Goal: Information Seeking & Learning: Learn about a topic

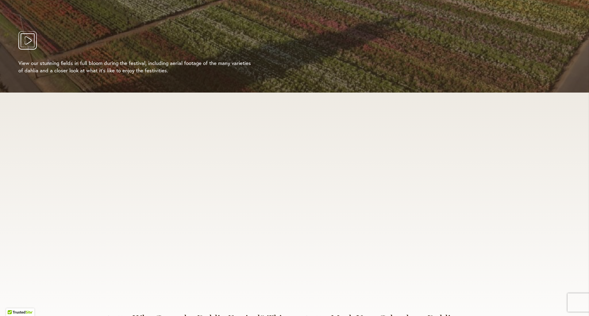
scroll to position [1381, 0]
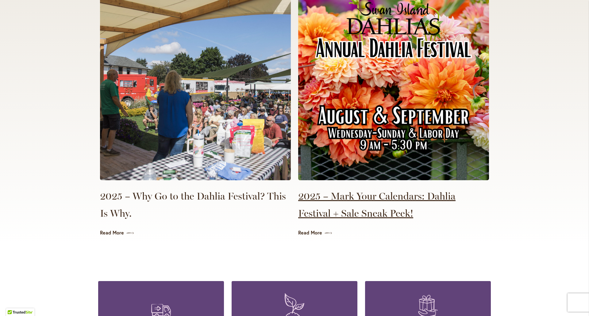
click at [332, 204] on link "2025 – Mark Your Calendars: Dahlia Festival + Sale Sneak Peek!" at bounding box center [393, 205] width 191 height 34
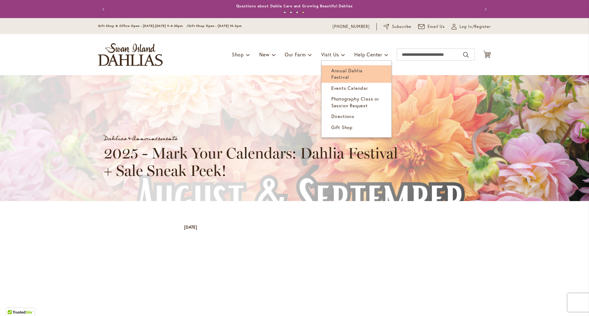
click at [338, 69] on span "Annual Dahlia Festival" at bounding box center [346, 74] width 31 height 13
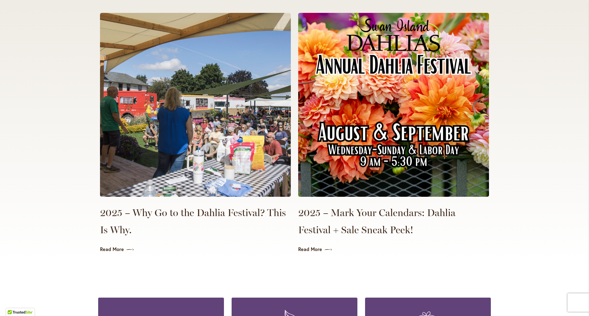
scroll to position [1334, 0]
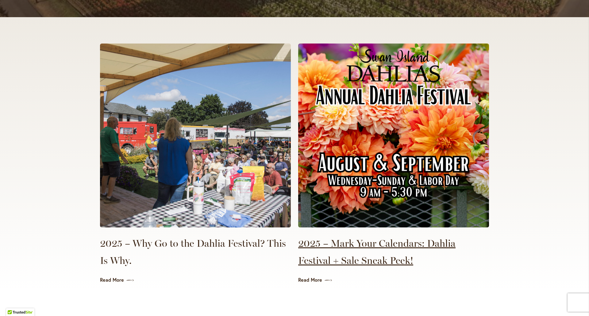
click at [328, 237] on link "2025 – Mark Your Calendars: Dahlia Festival + Sale Sneak Peek!" at bounding box center [393, 252] width 191 height 34
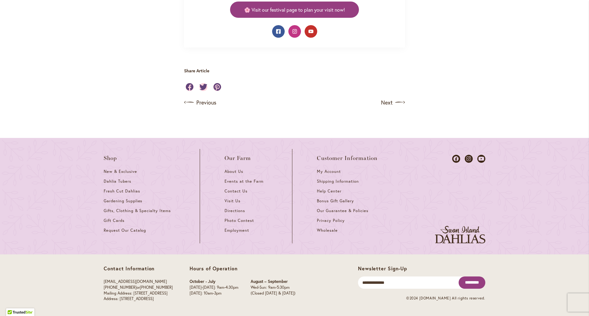
scroll to position [645, 0]
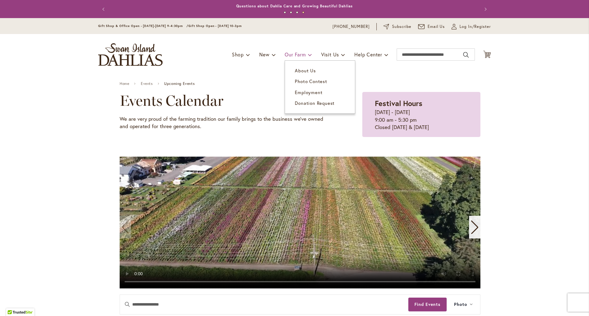
click at [305, 57] on link "Our Farm" at bounding box center [298, 55] width 27 height 12
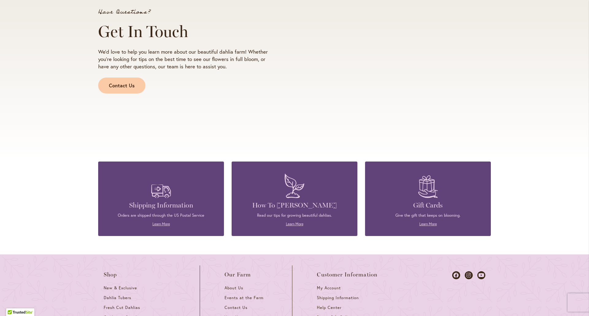
scroll to position [761, 0]
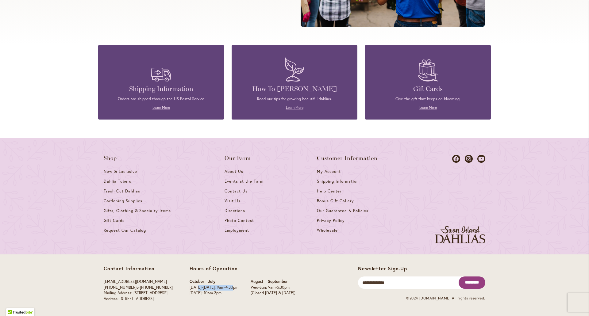
drag, startPoint x: 217, startPoint y: 288, endPoint x: 243, endPoint y: 291, distance: 26.2
click at [238, 291] on p "[DATE]-[DATE]: 9am-4:30pm" at bounding box center [214, 288] width 49 height 6
drag, startPoint x: 291, startPoint y: 290, endPoint x: 297, endPoint y: 290, distance: 5.2
click at [296, 290] on div "August – September Wed-Sun: 9am-5:30pm (Closed Monday & Tuesday)" at bounding box center [273, 287] width 45 height 17
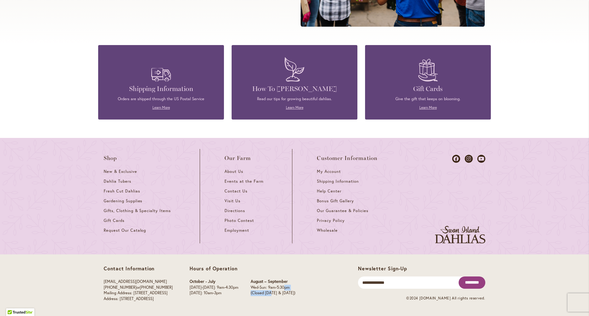
click at [296, 290] on p "Wed-Sun: 9am-5:30pm" at bounding box center [273, 288] width 45 height 6
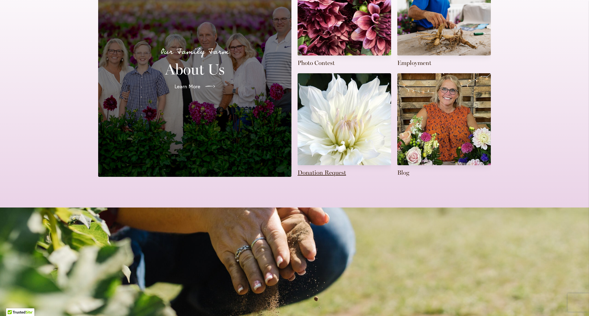
scroll to position [55, 0]
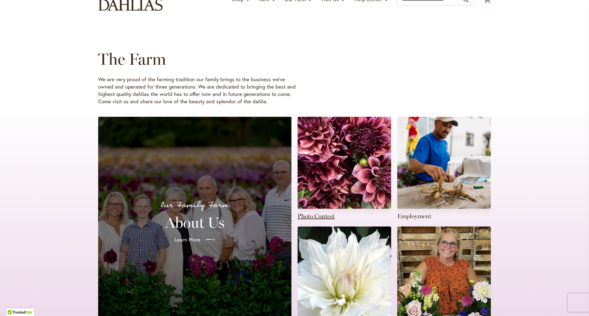
click at [338, 137] on link at bounding box center [345, 169] width 94 height 104
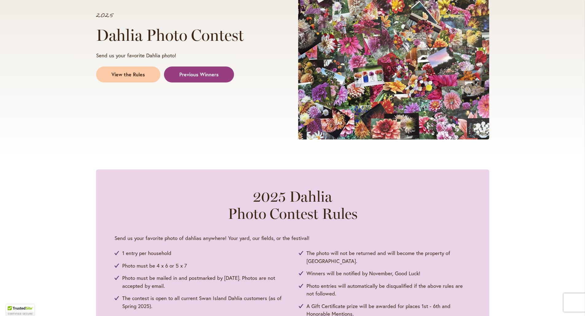
scroll to position [123, 0]
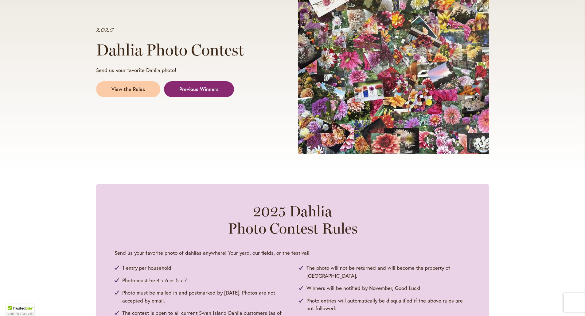
click at [199, 94] on link "Previous Winners" at bounding box center [199, 89] width 70 height 16
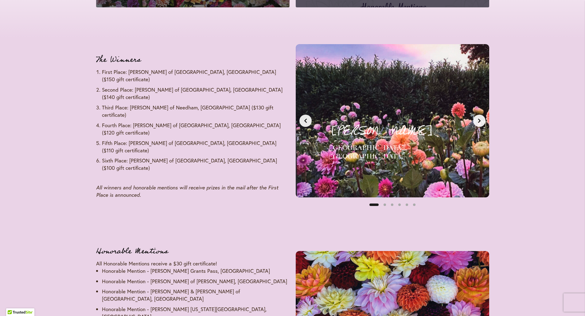
scroll to position [722, 0]
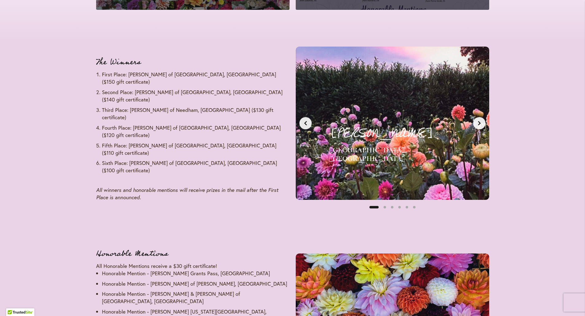
click at [483, 128] on div "[PERSON_NAME] [GEOGRAPHIC_DATA], [GEOGRAPHIC_DATA] First Place - $150 Gift Cert…" at bounding box center [392, 123] width 186 height 146
click at [480, 126] on button "Next slide" at bounding box center [479, 123] width 12 height 12
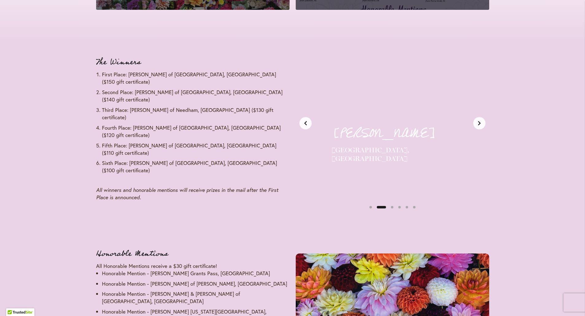
scroll to position [0, 203]
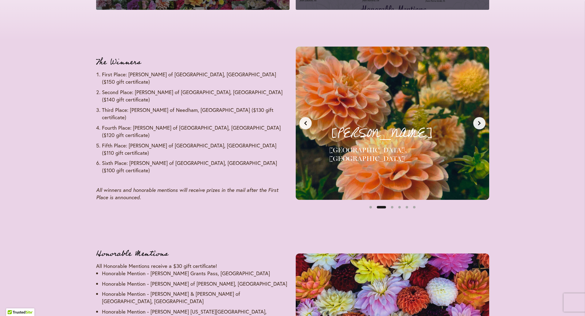
click at [480, 126] on button "Next slide" at bounding box center [479, 123] width 12 height 12
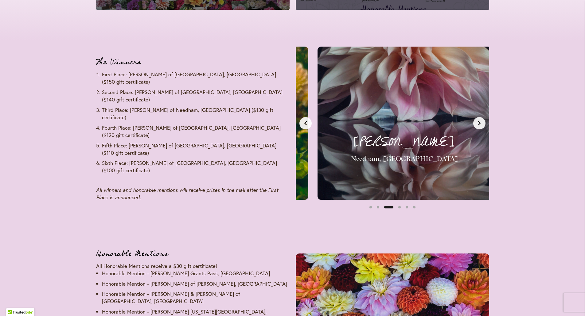
scroll to position [0, 405]
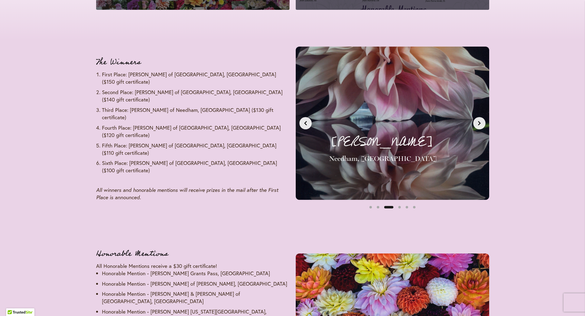
click at [480, 126] on button "Next slide" at bounding box center [479, 123] width 12 height 12
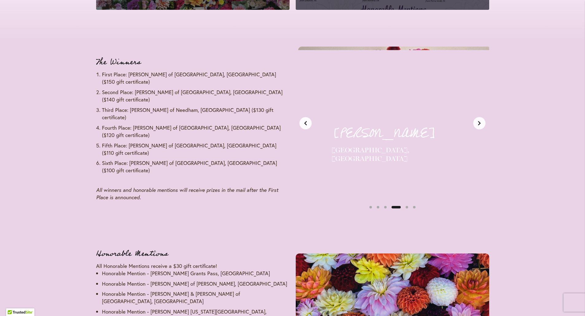
scroll to position [0, 608]
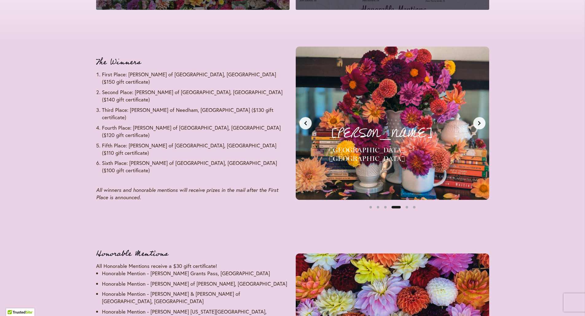
click at [480, 126] on button "Next slide" at bounding box center [479, 123] width 12 height 12
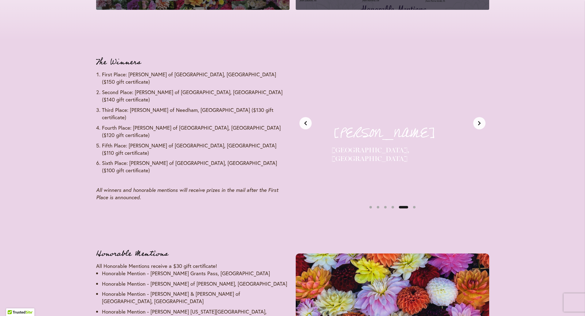
scroll to position [0, 810]
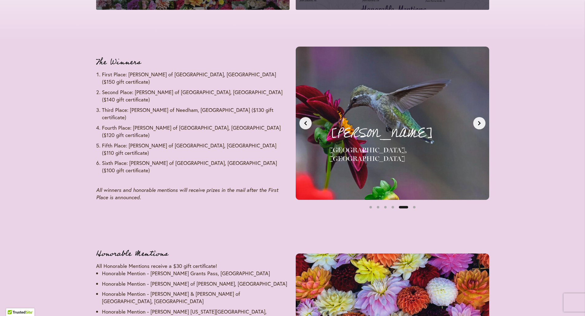
click at [480, 126] on button "Next slide" at bounding box center [479, 123] width 12 height 12
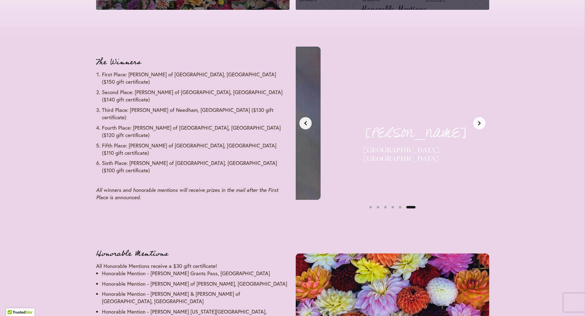
scroll to position [0, 1013]
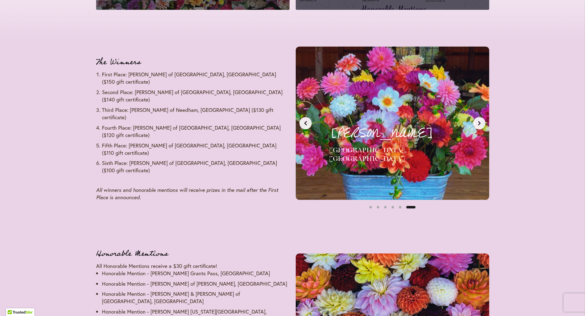
click at [480, 126] on button "Next slide" at bounding box center [479, 123] width 12 height 12
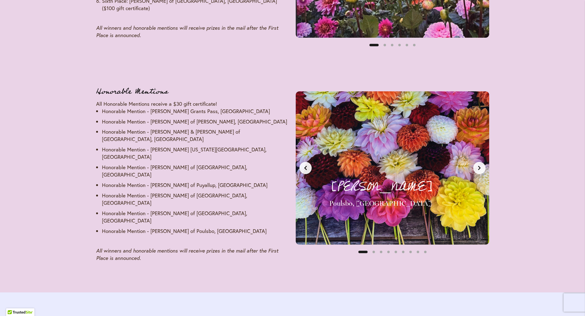
scroll to position [906, 0]
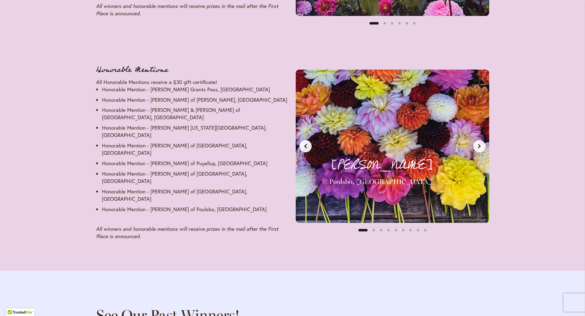
click at [477, 144] on icon "Next slide" at bounding box center [479, 146] width 5 height 5
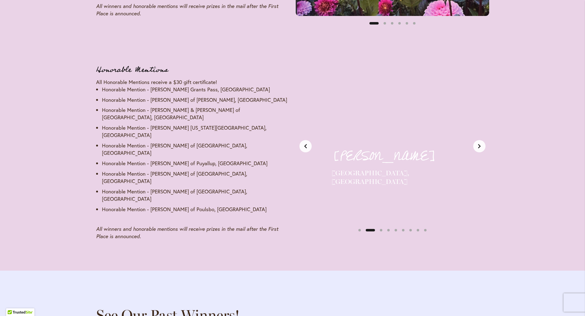
scroll to position [0, 203]
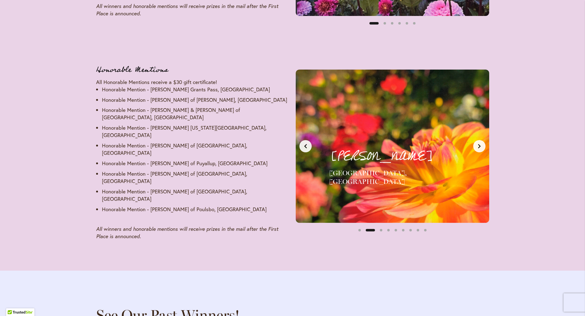
click at [477, 144] on icon "Next slide" at bounding box center [479, 146] width 5 height 5
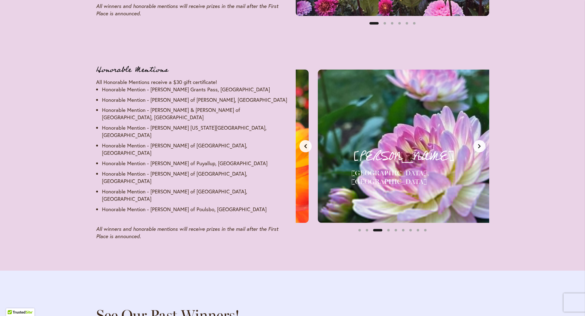
scroll to position [0, 405]
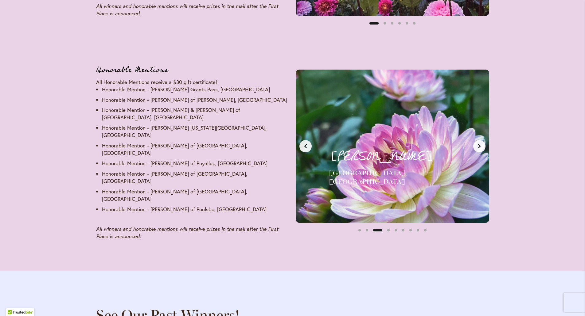
click at [477, 144] on icon "Next slide" at bounding box center [479, 146] width 5 height 5
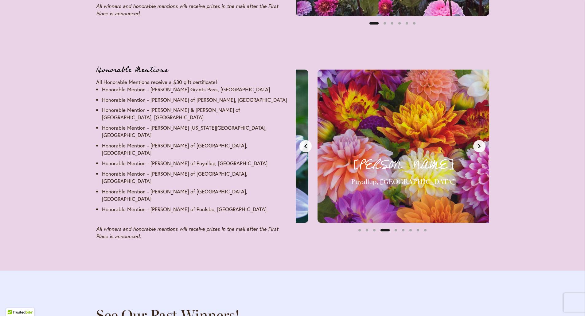
scroll to position [0, 608]
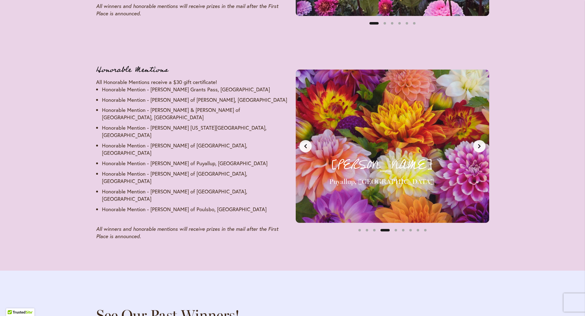
click at [477, 144] on icon "Next slide" at bounding box center [479, 146] width 5 height 5
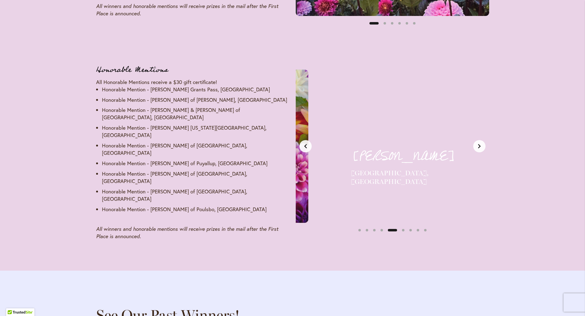
scroll to position [0, 810]
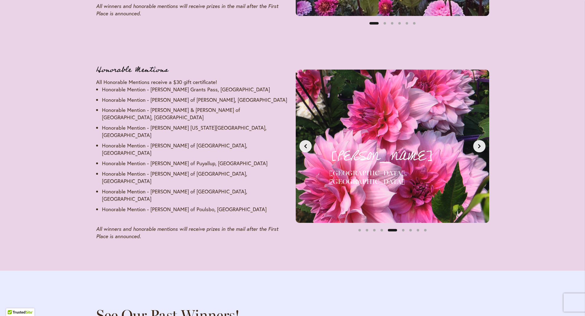
click at [477, 144] on icon "Next slide" at bounding box center [479, 146] width 5 height 5
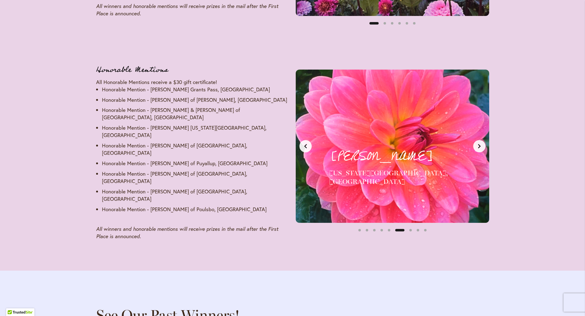
click at [477, 144] on icon "Next slide" at bounding box center [479, 146] width 5 height 5
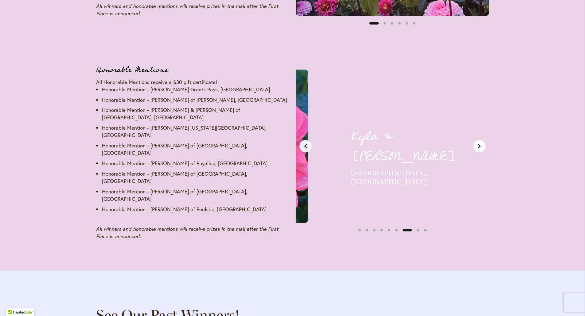
scroll to position [0, 1215]
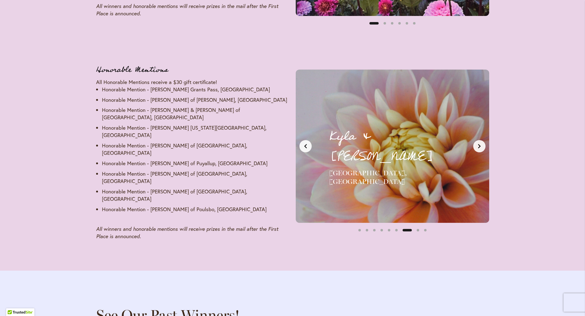
click at [477, 144] on icon "Next slide" at bounding box center [479, 146] width 5 height 5
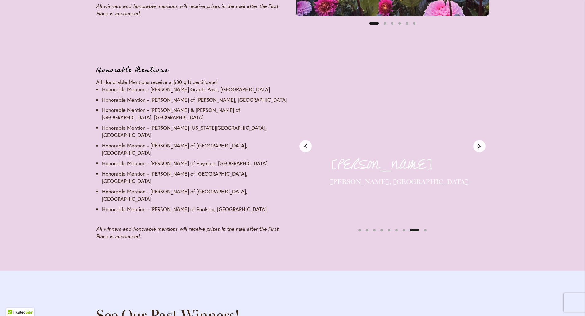
click at [477, 144] on icon "Next slide" at bounding box center [479, 146] width 5 height 5
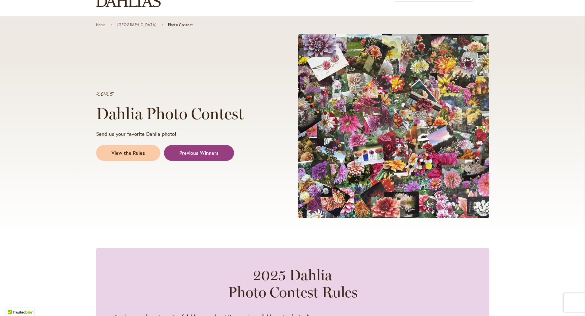
scroll to position [0, 0]
